Goal: Transaction & Acquisition: Purchase product/service

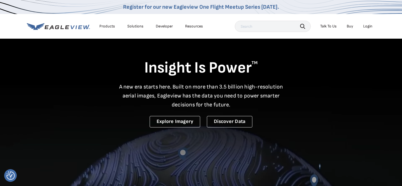
click at [108, 30] on li "Products" at bounding box center [107, 26] width 21 height 8
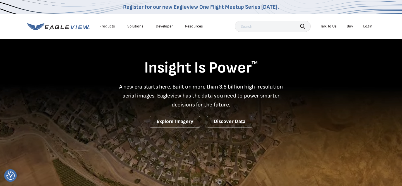
click at [109, 26] on div "Products" at bounding box center [107, 26] width 16 height 5
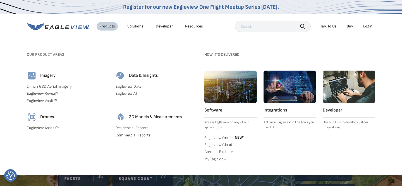
click at [58, 87] on link "1-Inch GSD Aerial Imagery" at bounding box center [68, 86] width 82 height 5
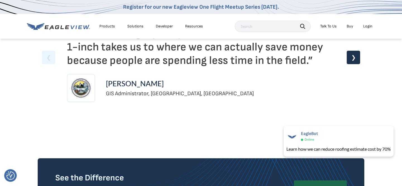
scroll to position [1412, 0]
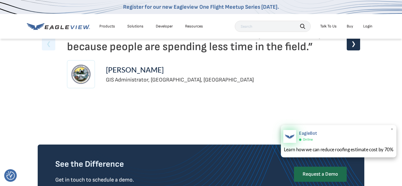
click at [293, 136] on img at bounding box center [290, 136] width 13 height 13
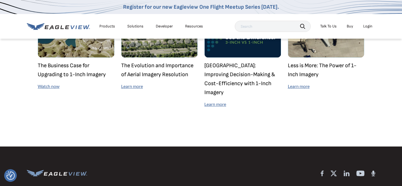
scroll to position [1632, 0]
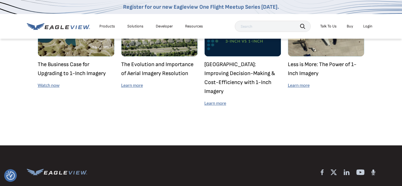
click at [350, 24] on link "Buy" at bounding box center [350, 26] width 6 height 5
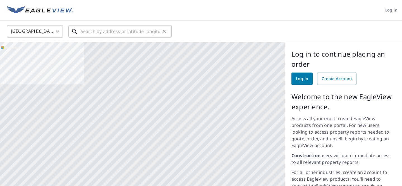
click at [131, 34] on input "text" at bounding box center [121, 31] width 80 height 16
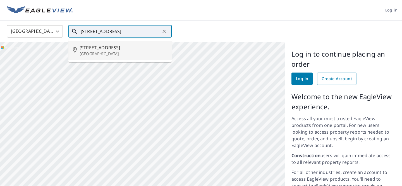
click at [110, 46] on span "1901 W Jefferson St" at bounding box center [124, 47] width 88 height 7
type input "1901 W Jefferson St Siloam Springs, AR 72761"
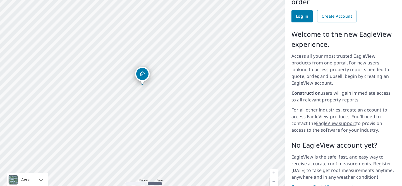
scroll to position [66, 0]
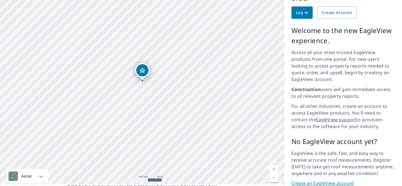
click at [145, 72] on icon "Dropped pin, building 1, Residential property, 1901 W Jefferson St Siloam Sprin…" at bounding box center [142, 70] width 7 height 7
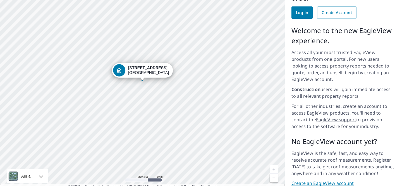
click at [144, 71] on div "1901 W Jefferson St Siloam Springs, AR 72761" at bounding box center [142, 84] width 285 height 217
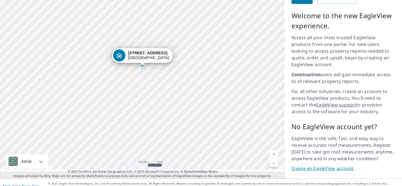
click at [336, 165] on link "Create an EagleView account" at bounding box center [344, 168] width 104 height 6
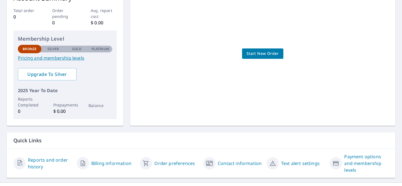
scroll to position [111, 0]
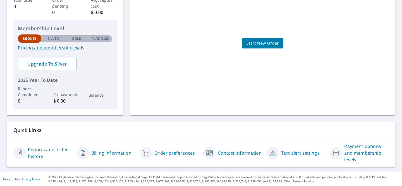
click at [256, 42] on span "Start New Order" at bounding box center [263, 43] width 32 height 7
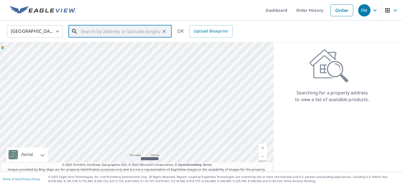
click at [89, 37] on input "text" at bounding box center [121, 31] width 80 height 16
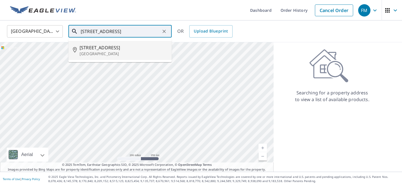
click at [92, 52] on p "[GEOGRAPHIC_DATA]" at bounding box center [124, 54] width 88 height 6
type input "[STREET_ADDRESS]"
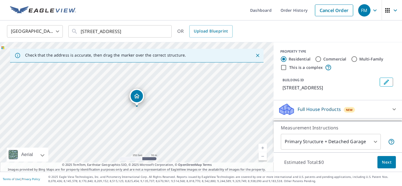
click at [374, 143] on body "FM FM Dashboard Order History Cancel Order FM [GEOGRAPHIC_DATA] [GEOGRAPHIC_DAT…" at bounding box center [201, 93] width 402 height 186
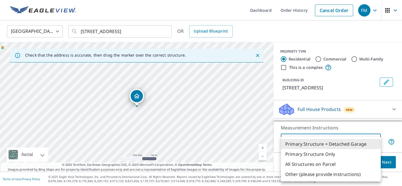
click at [346, 162] on li "All Structures on Parcel" at bounding box center [331, 164] width 100 height 10
type input "3"
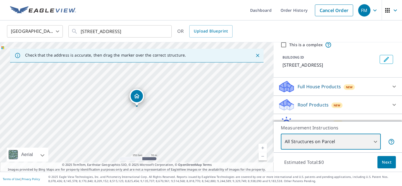
scroll to position [37, 0]
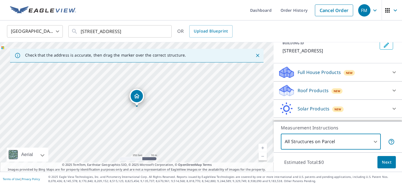
click at [371, 79] on div "Full House Products New" at bounding box center [333, 72] width 110 height 13
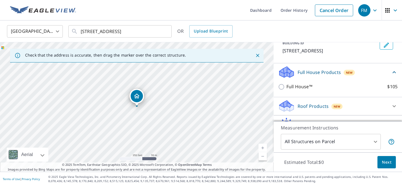
click at [371, 79] on div "Full House Products New" at bounding box center [334, 71] width 113 height 13
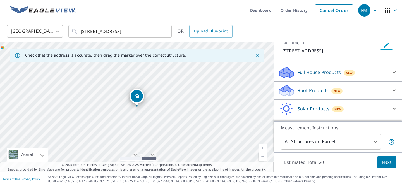
click at [365, 92] on div "Roof Products New" at bounding box center [333, 90] width 110 height 13
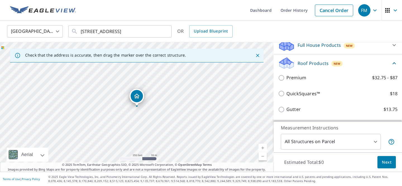
scroll to position [68, 0]
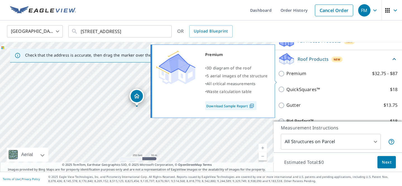
click at [226, 109] on link "Download Sample Report" at bounding box center [230, 105] width 51 height 9
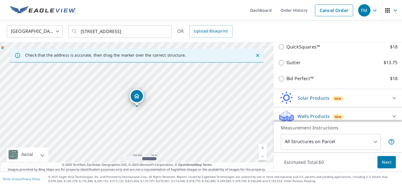
scroll to position [119, 0]
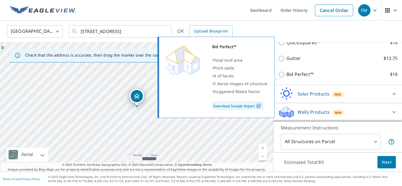
click at [237, 106] on link "Download Sample Report" at bounding box center [237, 105] width 51 height 9
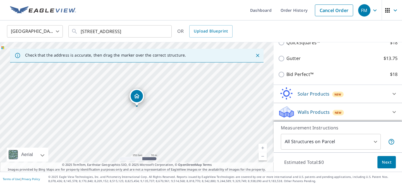
scroll to position [122, 0]
click at [376, 90] on div "Solar Products New" at bounding box center [333, 93] width 110 height 13
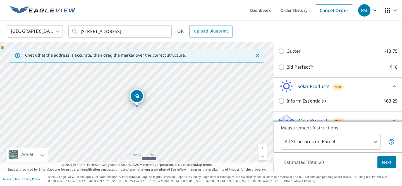
scroll to position [138, 0]
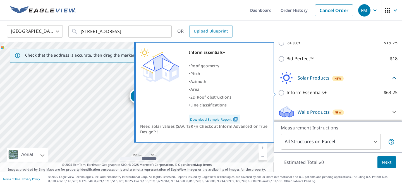
click at [376, 90] on label "Inform Essentials+ $63.25" at bounding box center [342, 92] width 111 height 7
click at [287, 90] on input "Inform Essentials+ $63.25" at bounding box center [282, 92] width 8 height 7
checkbox input "true"
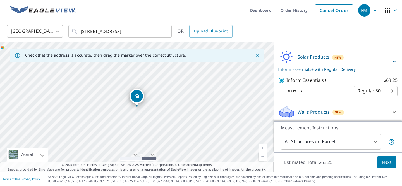
click at [359, 108] on div "Walls Products New" at bounding box center [333, 111] width 110 height 13
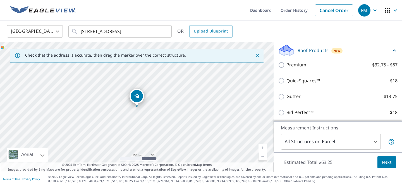
scroll to position [36, 0]
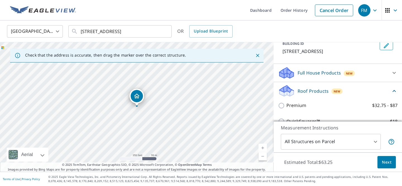
click at [317, 94] on p "Roof Products" at bounding box center [313, 90] width 31 height 7
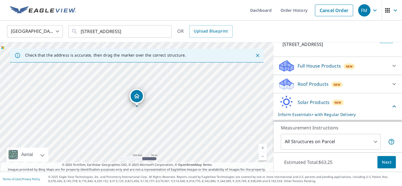
scroll to position [44, 0]
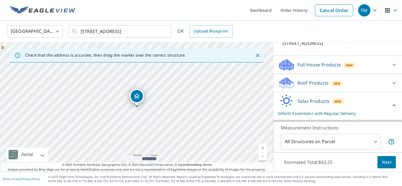
click at [315, 84] on div "Roof Products New" at bounding box center [333, 82] width 110 height 13
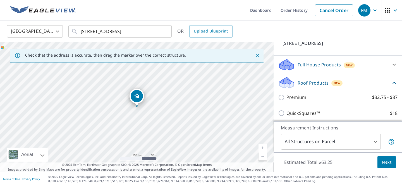
click at [318, 74] on div "Full House Products New Full House™ $105" at bounding box center [338, 65] width 129 height 18
click at [318, 71] on div "Full House Products New" at bounding box center [333, 64] width 110 height 13
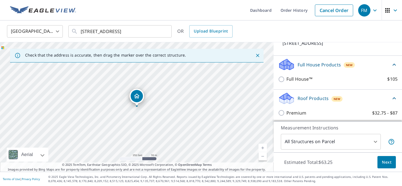
click at [317, 68] on p "Full House Products" at bounding box center [319, 64] width 43 height 7
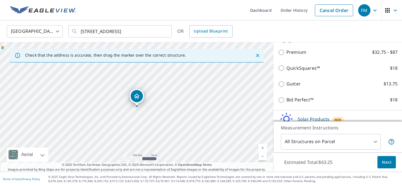
scroll to position [94, 0]
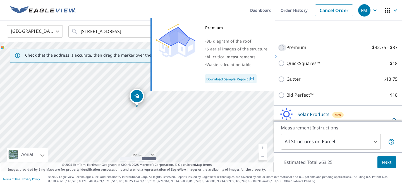
click at [282, 51] on input "Premium $32.75 - $87" at bounding box center [282, 47] width 8 height 7
checkbox input "true"
checkbox input "false"
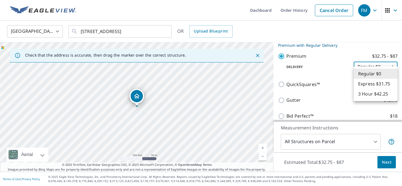
click at [367, 75] on body "FM FM Dashboard Order History Cancel Order FM [GEOGRAPHIC_DATA] [GEOGRAPHIC_DAT…" at bounding box center [201, 93] width 402 height 186
click at [318, 75] on div at bounding box center [201, 93] width 402 height 186
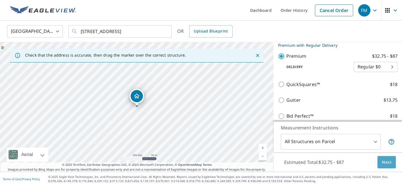
click at [386, 158] on button "Next" at bounding box center [387, 162] width 18 height 13
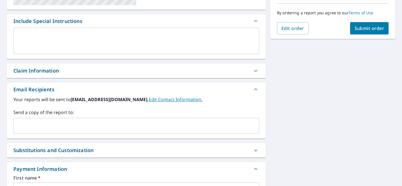
scroll to position [141, 0]
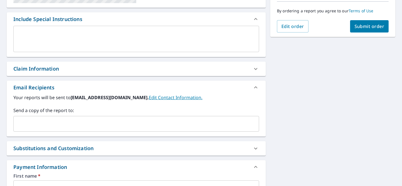
click at [254, 70] on icon at bounding box center [256, 68] width 7 height 7
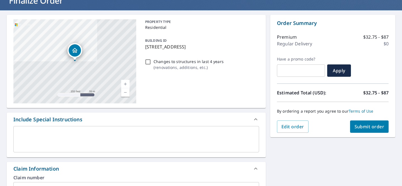
scroll to position [40, 0]
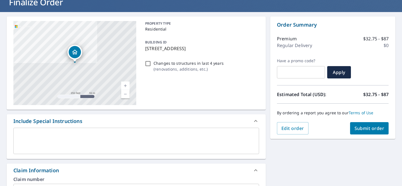
click at [158, 62] on p "Changes to structures in last 4 years" at bounding box center [189, 63] width 70 height 6
click at [151, 62] on input "Changes to structures in last 4 years ( renovations, additions, etc. )" at bounding box center [148, 63] width 7 height 7
click at [158, 62] on p "Changes to structures in last 4 years" at bounding box center [189, 63] width 70 height 6
click at [151, 62] on input "Changes to structures in last 4 years ( renovations, additions, etc. )" at bounding box center [148, 63] width 7 height 7
click at [158, 62] on p "Changes to structures in last 4 years" at bounding box center [189, 63] width 70 height 6
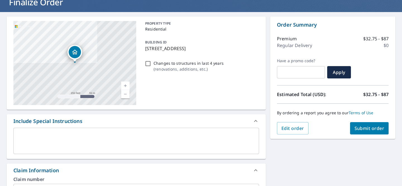
click at [151, 62] on input "Changes to structures in last 4 years ( renovations, additions, etc. )" at bounding box center [148, 63] width 7 height 7
click at [158, 62] on p "Changes to structures in last 4 years" at bounding box center [189, 63] width 70 height 6
click at [151, 62] on input "Changes to structures in last 4 years ( renovations, additions, etc. )" at bounding box center [148, 63] width 7 height 7
checkbox input "false"
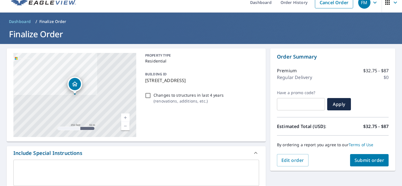
scroll to position [0, 0]
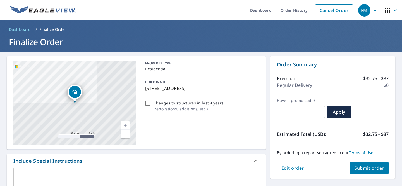
click at [294, 165] on span "Edit order" at bounding box center [293, 168] width 23 height 6
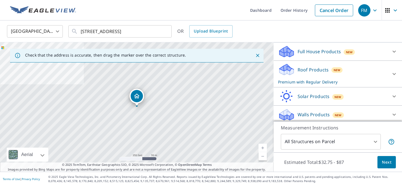
scroll to position [59, 0]
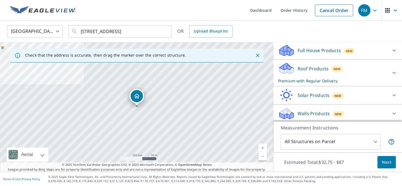
click at [346, 80] on div "Roof Products New Premium with Regular Delivery" at bounding box center [333, 73] width 110 height 22
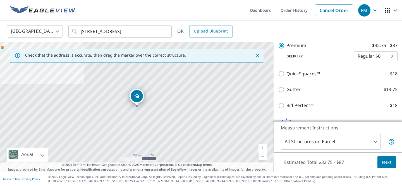
scroll to position [100, 0]
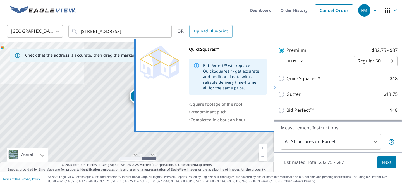
click at [335, 82] on label "QuickSquares™ $18" at bounding box center [342, 78] width 111 height 7
click at [287, 82] on input "QuickSquares™ $18" at bounding box center [282, 78] width 8 height 7
checkbox input "true"
checkbox input "false"
type input "1"
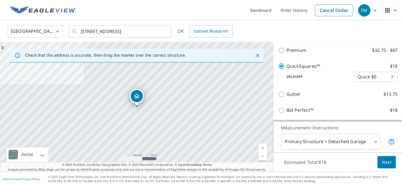
click at [357, 83] on body "FM FM Dashboard Order History Cancel Order FM [GEOGRAPHIC_DATA] [GEOGRAPHIC_DAT…" at bounding box center [201, 93] width 402 height 186
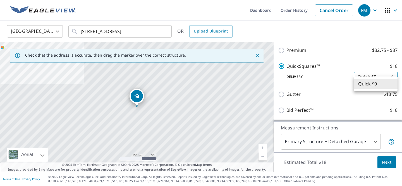
click at [357, 83] on li "Quick $0" at bounding box center [376, 84] width 44 height 10
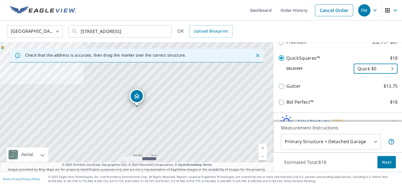
scroll to position [111, 0]
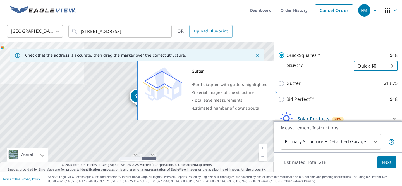
click at [314, 87] on label "Gutter $13.75" at bounding box center [342, 83] width 111 height 7
click at [287, 87] on input "Gutter $13.75" at bounding box center [282, 83] width 8 height 7
checkbox input "true"
checkbox input "false"
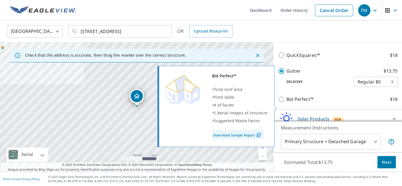
click at [320, 103] on label "Bid Perfect™ $18" at bounding box center [342, 99] width 111 height 7
click at [287, 103] on input "Bid Perfect™ $18" at bounding box center [282, 99] width 8 height 7
checkbox input "true"
checkbox input "false"
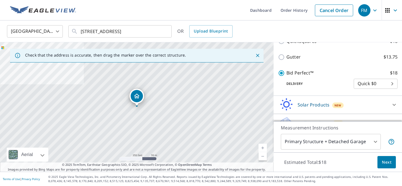
scroll to position [125, 0]
click at [365, 93] on body "FM FM Dashboard Order History Cancel Order FM [GEOGRAPHIC_DATA] [GEOGRAPHIC_DAT…" at bounding box center [201, 93] width 402 height 186
click at [365, 93] on li "Quick $0" at bounding box center [376, 91] width 44 height 10
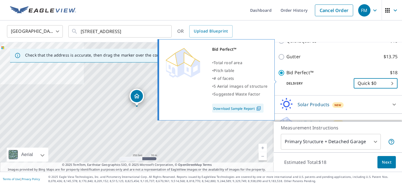
click at [234, 110] on link "Download Sample Report" at bounding box center [237, 107] width 51 height 9
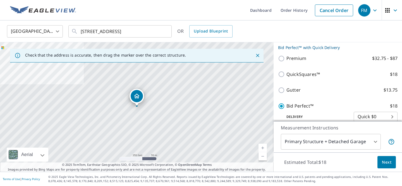
scroll to position [88, 0]
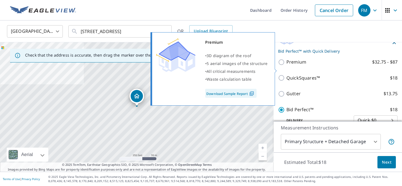
click at [310, 65] on label "Premium $32.75 - $87" at bounding box center [342, 61] width 111 height 7
click at [287, 65] on input "Premium $32.75 - $87" at bounding box center [282, 62] width 8 height 7
checkbox input "true"
checkbox input "false"
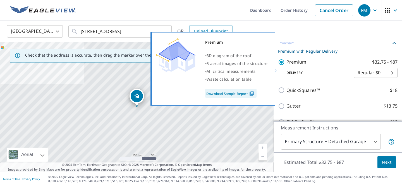
click at [242, 91] on link "Download Sample Report" at bounding box center [230, 93] width 51 height 9
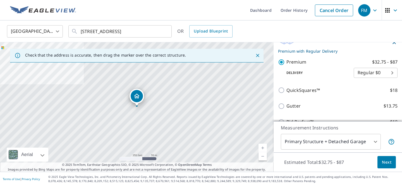
click at [341, 139] on body "FM FM Dashboard Order History Cancel Order FM [GEOGRAPHIC_DATA] [GEOGRAPHIC_DAT…" at bounding box center [201, 93] width 402 height 186
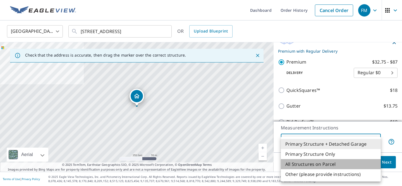
click at [340, 161] on li "All Structures on Parcel" at bounding box center [331, 164] width 100 height 10
type input "3"
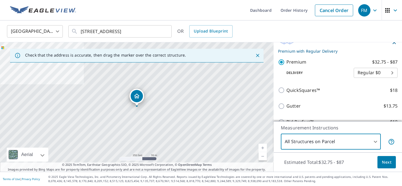
click at [341, 159] on p "Estimated Total: $32.75 - $87" at bounding box center [314, 162] width 69 height 12
click at [385, 163] on span "Next" at bounding box center [387, 161] width 10 height 7
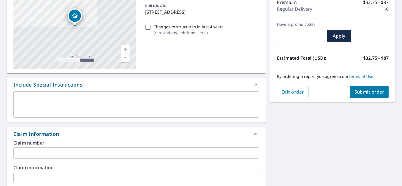
scroll to position [100, 0]
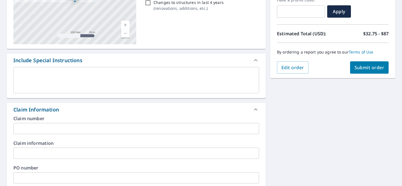
click at [105, 136] on div "Claim number ​ Claim information ​ PO number ​ Date of loss ​ Cat ID ​" at bounding box center [136, 176] width 259 height 121
click at [117, 127] on input "text" at bounding box center [136, 128] width 246 height 11
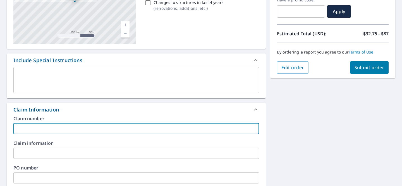
paste input "04-91G242Q"
type input "04-91G242Q"
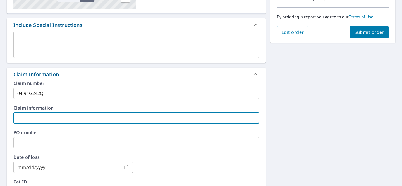
scroll to position [136, 0]
type input "State Farm"
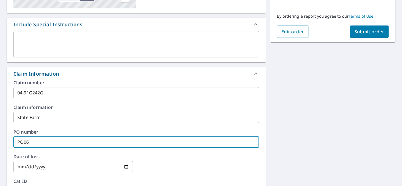
type input "PO06"
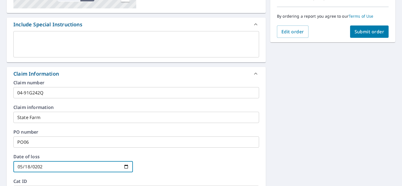
type input "[DATE]"
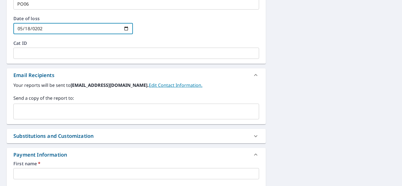
scroll to position [275, 0]
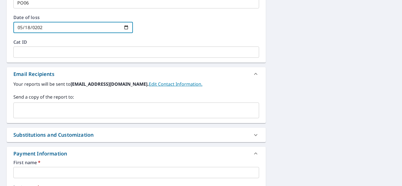
click at [68, 108] on input "text" at bounding box center [132, 110] width 233 height 11
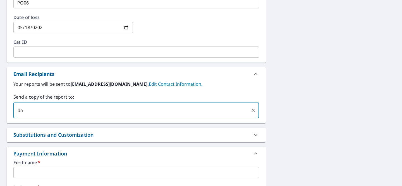
type input "da"
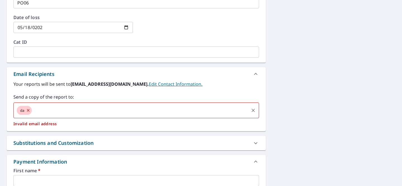
paste input "[EMAIL_ADDRESS][DOMAIN_NAME]"
click at [29, 110] on icon at bounding box center [28, 110] width 4 height 6
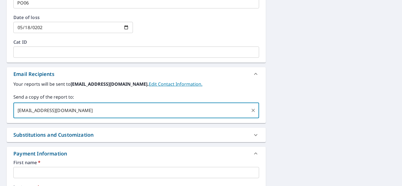
click at [74, 109] on input "[EMAIL_ADDRESS][DOMAIN_NAME]" at bounding box center [132, 110] width 233 height 11
type input "[EMAIL_ADDRESS][DOMAIN_NAME]"
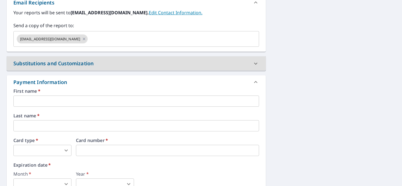
scroll to position [351, 0]
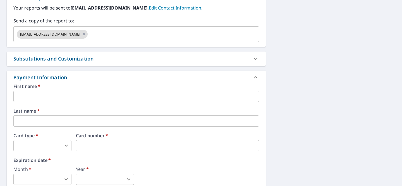
click at [77, 90] on div "First name   * ​" at bounding box center [136, 93] width 246 height 18
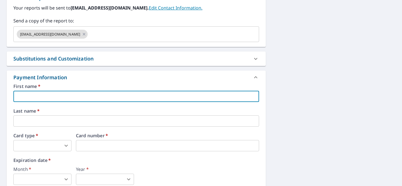
click at [75, 97] on input "text" at bounding box center [136, 96] width 246 height 11
type input "F"
type input "[PERSON_NAME]"
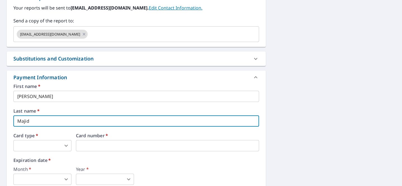
type input "Majid"
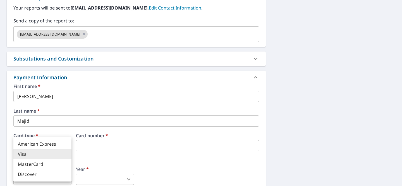
type input "2"
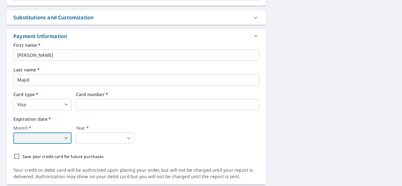
scroll to position [394, 0]
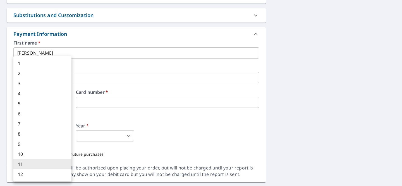
type input "11"
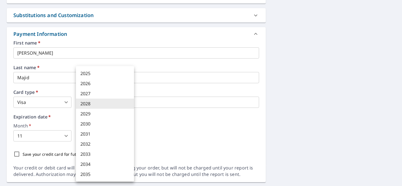
type input "2028"
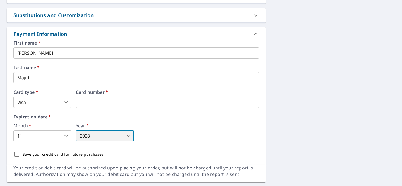
scroll to position [409, 0]
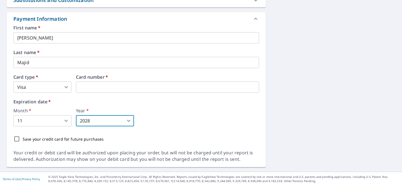
click at [41, 136] on p "Save your credit card for future purchases" at bounding box center [63, 139] width 81 height 6
click at [23, 136] on input "Save your credit card for future purchases" at bounding box center [17, 139] width 12 height 12
checkbox input "true"
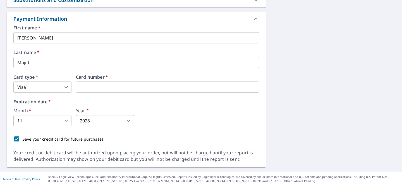
click at [206, 133] on div "Save your credit card for future purchases" at bounding box center [136, 139] width 246 height 12
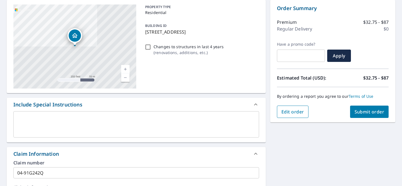
scroll to position [56, 0]
click at [296, 115] on button "Edit order" at bounding box center [293, 111] width 32 height 12
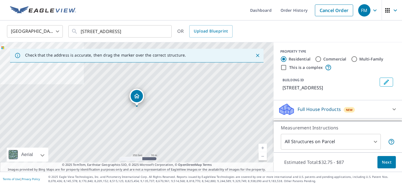
scroll to position [20, 0]
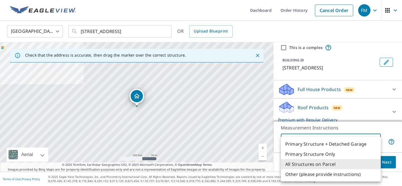
click at [319, 140] on body "FM FM Dashboard Order History Cancel Order FM [GEOGRAPHIC_DATA] [GEOGRAPHIC_DAT…" at bounding box center [201, 93] width 402 height 186
click at [140, 112] on div at bounding box center [201, 93] width 402 height 186
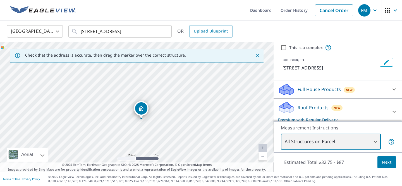
drag, startPoint x: 146, startPoint y: 101, endPoint x: 152, endPoint y: 138, distance: 38.2
click at [152, 138] on div "[STREET_ADDRESS]" at bounding box center [137, 106] width 274 height 129
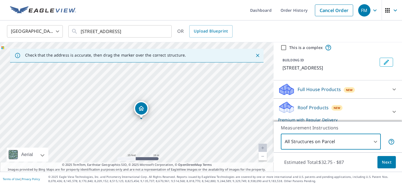
click at [329, 138] on body "FM FM Dashboard Order History Cancel Order FM [GEOGRAPHIC_DATA] [GEOGRAPHIC_DAT…" at bounding box center [201, 93] width 402 height 186
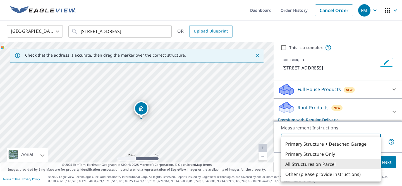
click at [325, 156] on li "Primary Structure Only" at bounding box center [331, 154] width 100 height 10
type input "2"
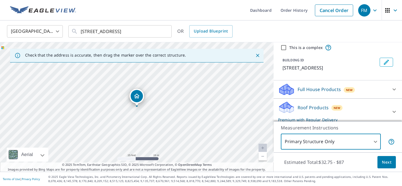
click at [389, 165] on button "Next" at bounding box center [387, 162] width 18 height 13
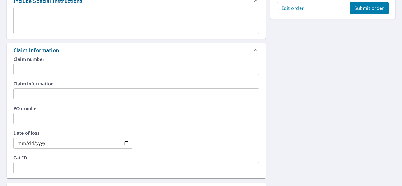
scroll to position [212, 0]
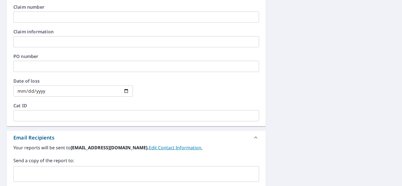
click at [116, 20] on input "text" at bounding box center [136, 16] width 246 height 11
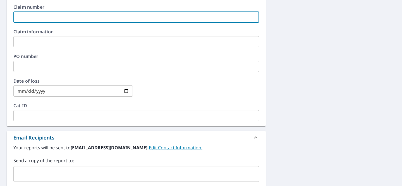
paste input "[EMAIL_ADDRESS][DOMAIN_NAME]"
type input "[EMAIL_ADDRESS][DOMAIN_NAME]"
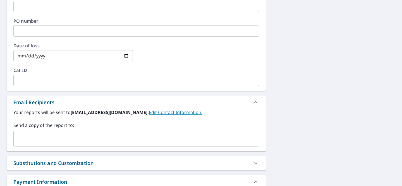
click at [64, 139] on input "text" at bounding box center [132, 138] width 233 height 11
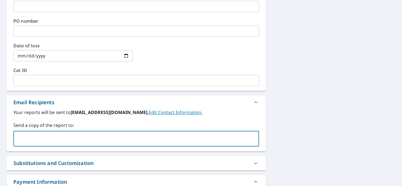
paste input "[EMAIL_ADDRESS][DOMAIN_NAME]"
type input "[EMAIL_ADDRESS][DOMAIN_NAME]"
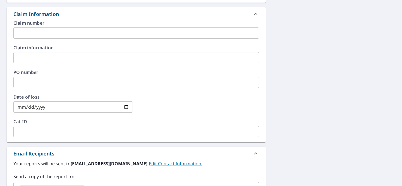
scroll to position [177, 0]
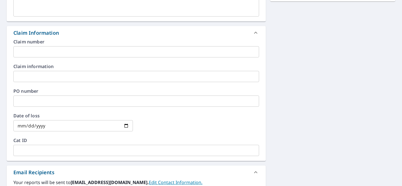
click at [55, 51] on input "text" at bounding box center [136, 51] width 246 height 11
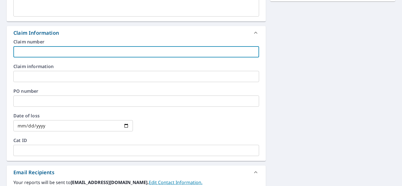
paste input "04-91G242Q"
type input "04-91G242Q"
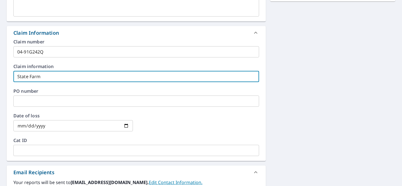
type input "State Farm"
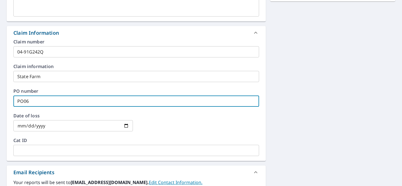
type input "PO06"
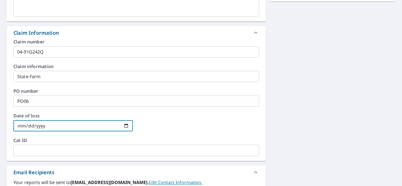
click at [21, 127] on input "date" at bounding box center [73, 125] width 120 height 11
type input "[DATE]"
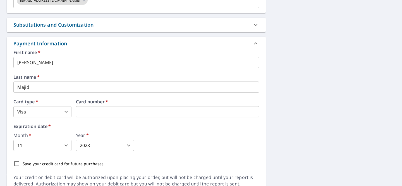
scroll to position [409, 0]
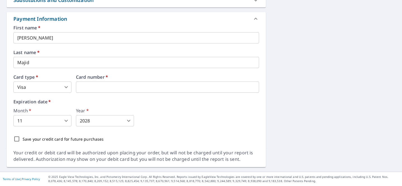
click at [84, 139] on p "Save your credit card for future purchases" at bounding box center [63, 139] width 81 height 6
click at [23, 139] on input "Save your credit card for future purchases" at bounding box center [17, 139] width 12 height 12
checkbox input "true"
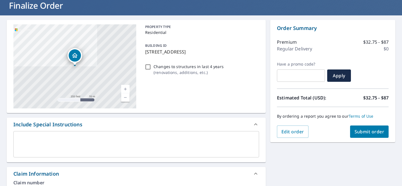
scroll to position [36, 0]
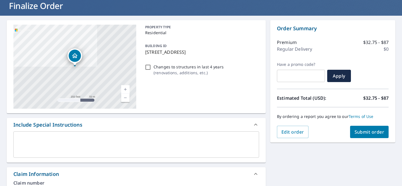
click at [364, 128] on button "Submit order" at bounding box center [369, 131] width 39 height 12
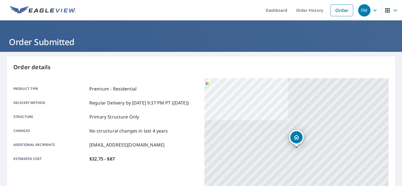
click at [373, 12] on icon "button" at bounding box center [375, 10] width 7 height 7
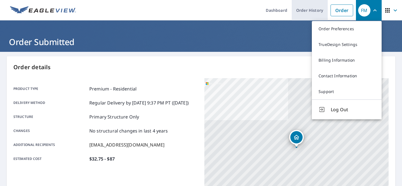
click at [314, 13] on link "Order History" at bounding box center [310, 10] width 36 height 20
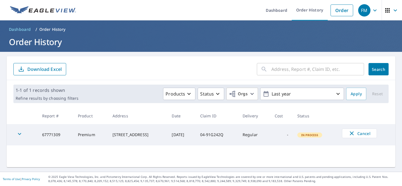
click at [371, 11] on span "FM" at bounding box center [369, 10] width 21 height 13
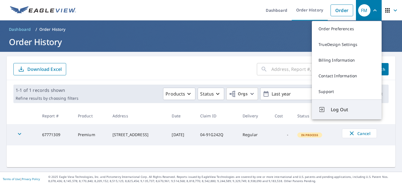
click at [341, 113] on button "Log Out" at bounding box center [347, 109] width 70 height 20
